Goal: Information Seeking & Learning: Learn about a topic

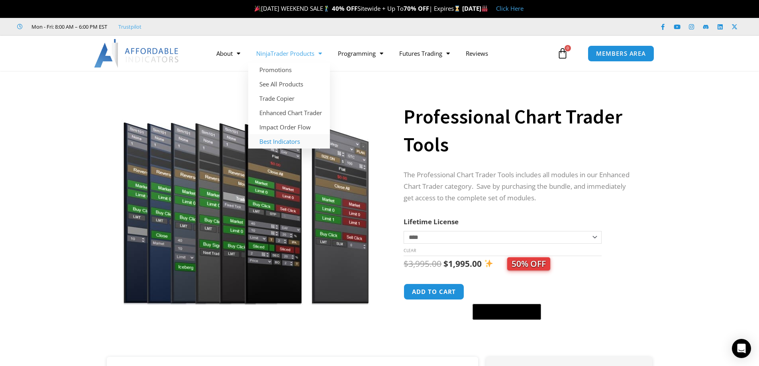
click at [281, 141] on link "Best Indicators" at bounding box center [289, 141] width 82 height 14
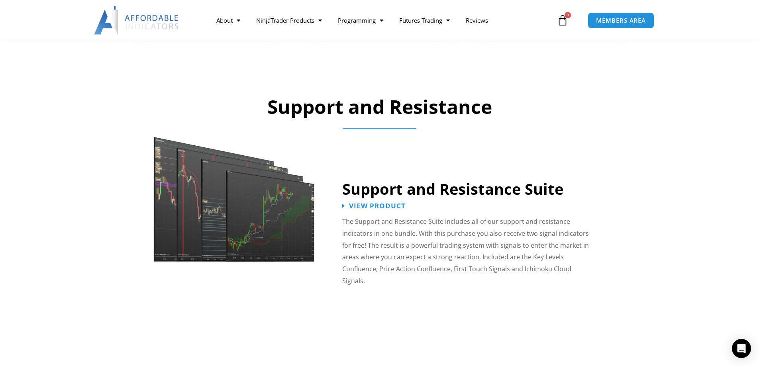
scroll to position [664, 0]
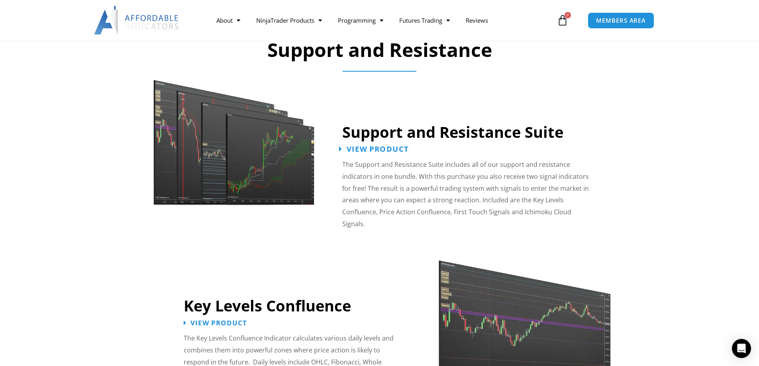
click at [371, 147] on span "View Product" at bounding box center [378, 149] width 62 height 8
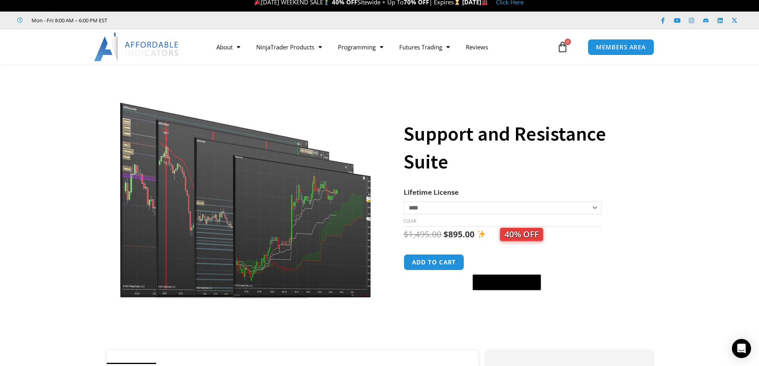
scroll to position [6, 0]
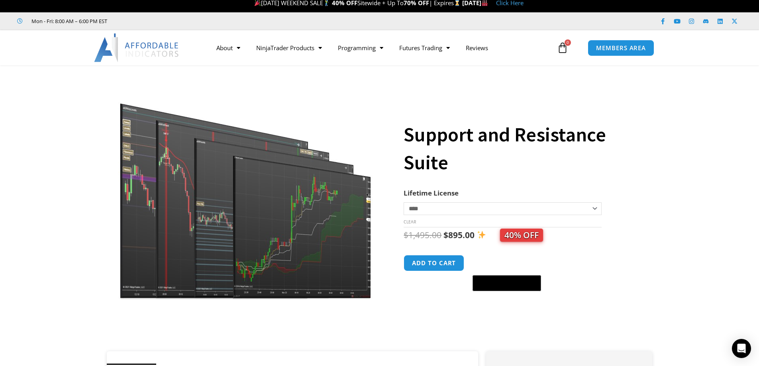
click at [211, 222] on img at bounding box center [246, 189] width 256 height 220
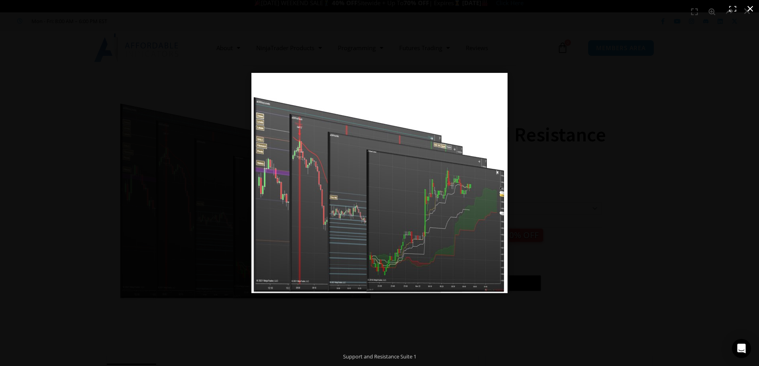
click at [754, 9] on button "Close (Esc)" at bounding box center [751, 9] width 18 height 18
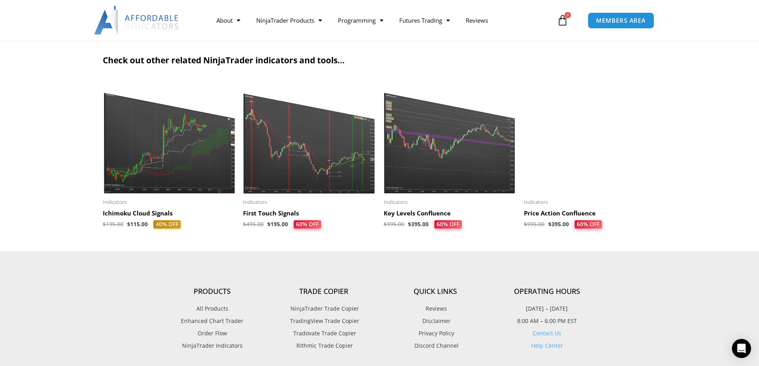
scroll to position [803, 0]
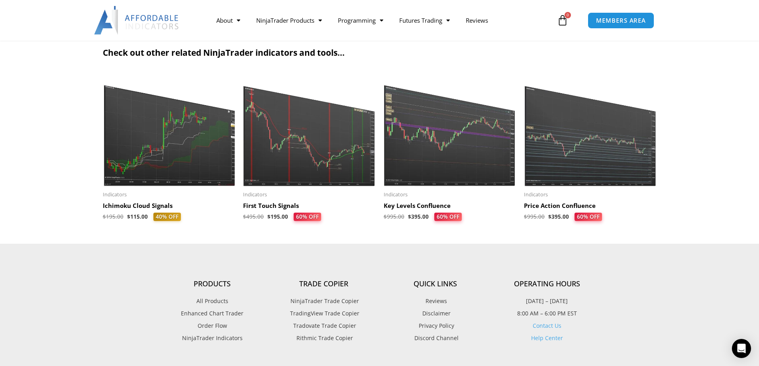
click at [454, 139] on img at bounding box center [450, 130] width 133 height 114
